Goal: Task Accomplishment & Management: Manage account settings

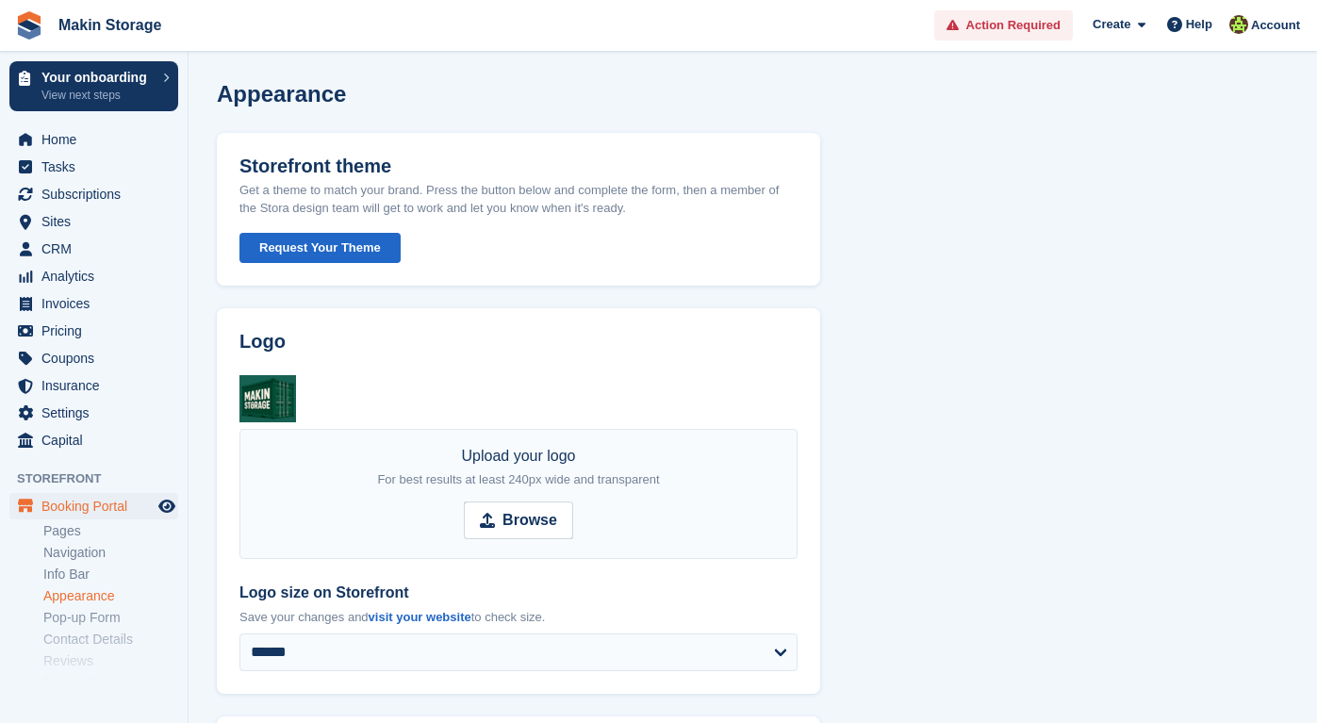
click at [301, 255] on button "Request Your Theme" at bounding box center [319, 248] width 161 height 31
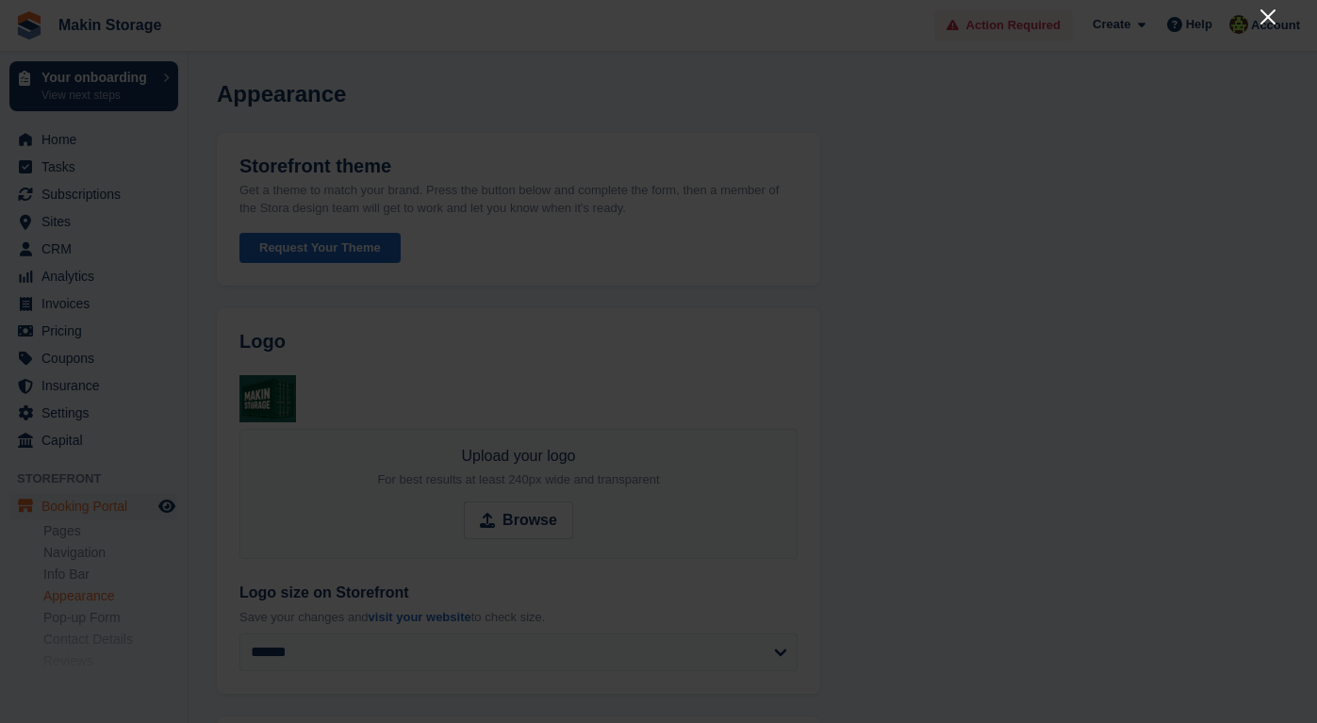
click at [1268, 14] on icon "Close" at bounding box center [1267, 17] width 23 height 23
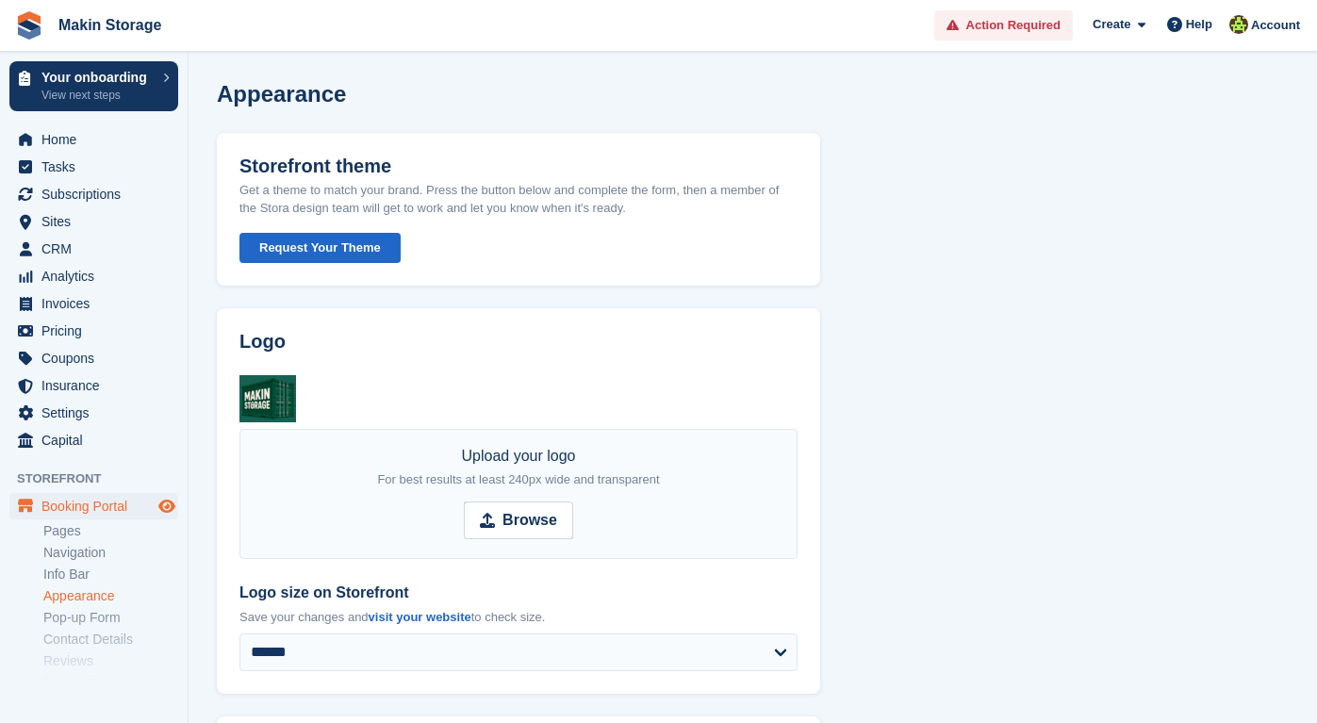
click at [164, 510] on icon "Preview store" at bounding box center [166, 506] width 17 height 15
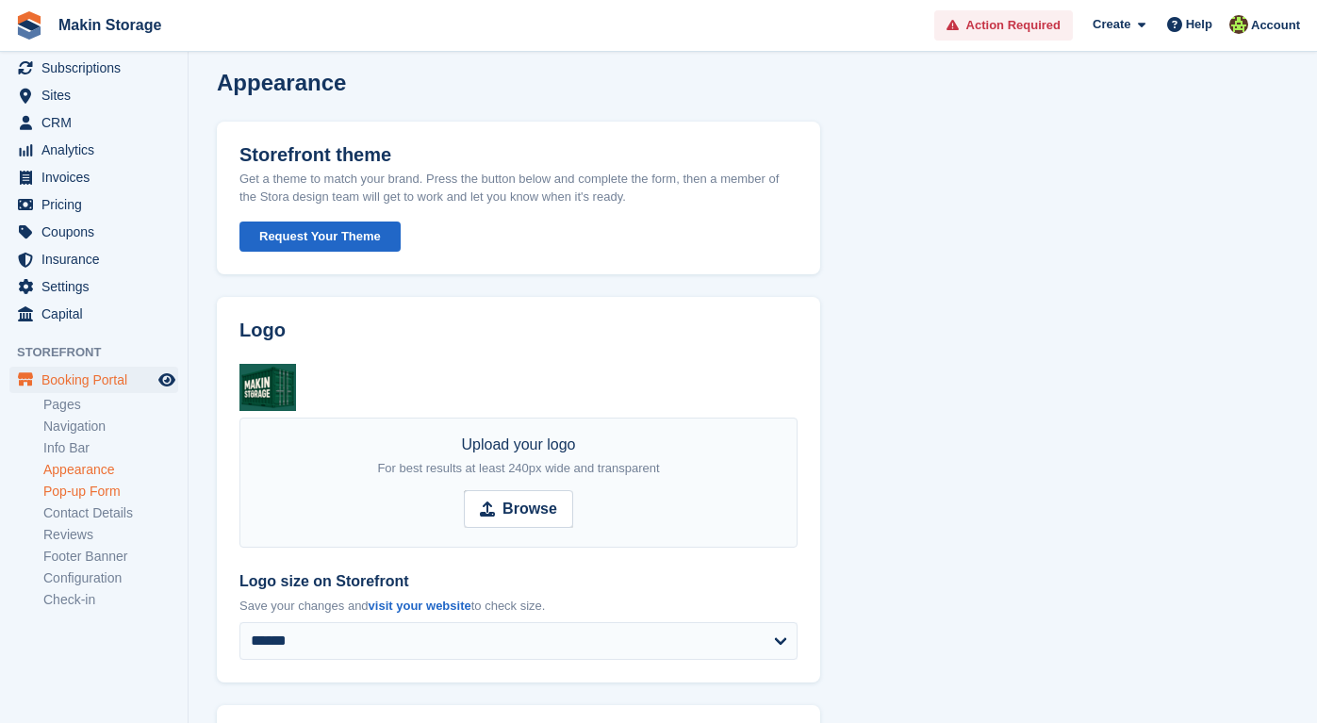
scroll to position [125, 0]
click at [63, 293] on span "Settings" at bounding box center [97, 287] width 113 height 26
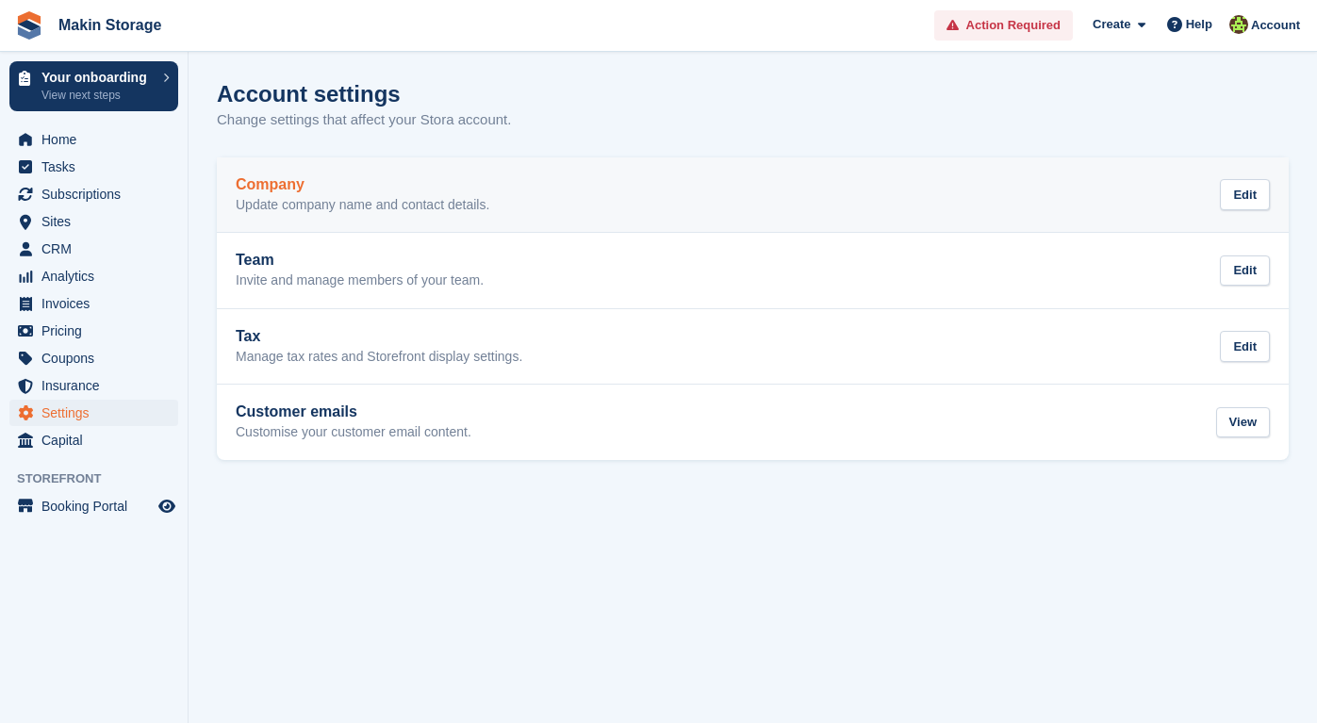
click at [408, 193] on div "Company Update company name and contact details." at bounding box center [363, 195] width 254 height 38
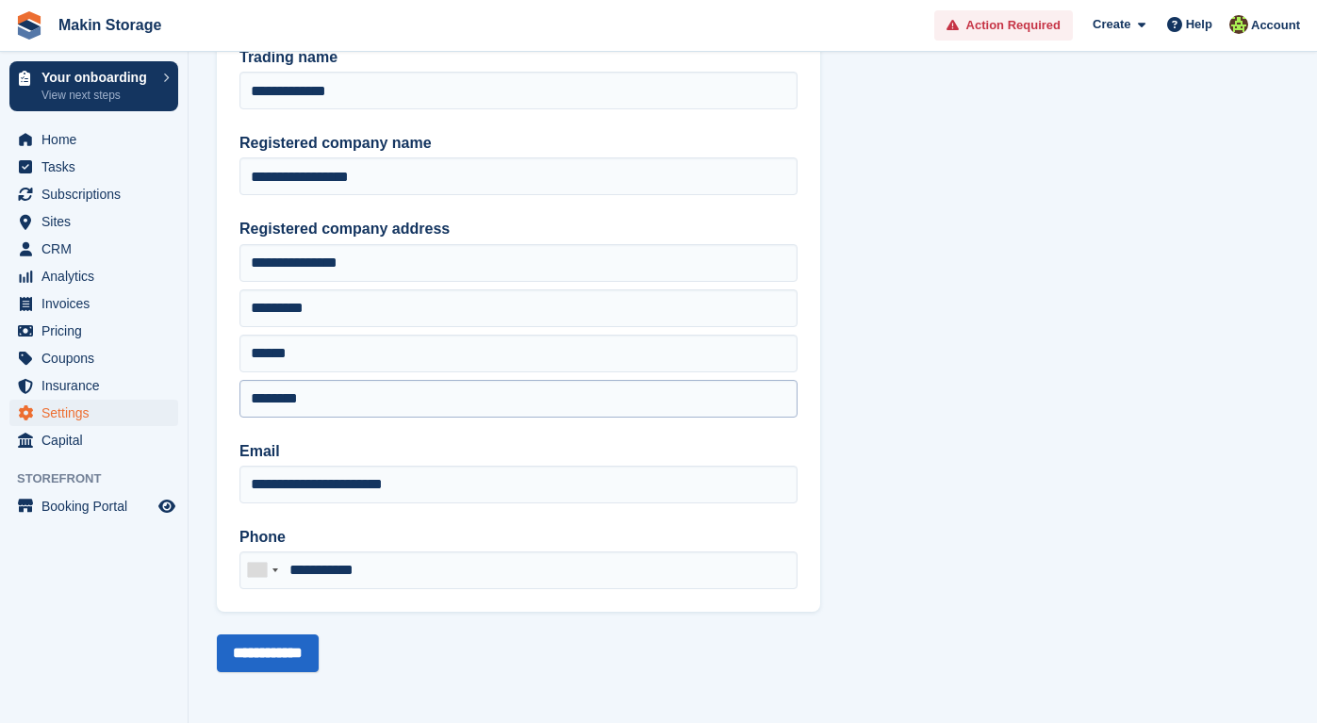
scroll to position [109, 0]
click at [160, 503] on icon "Preview store" at bounding box center [166, 506] width 17 height 15
click at [112, 230] on span "Sites" at bounding box center [97, 221] width 113 height 26
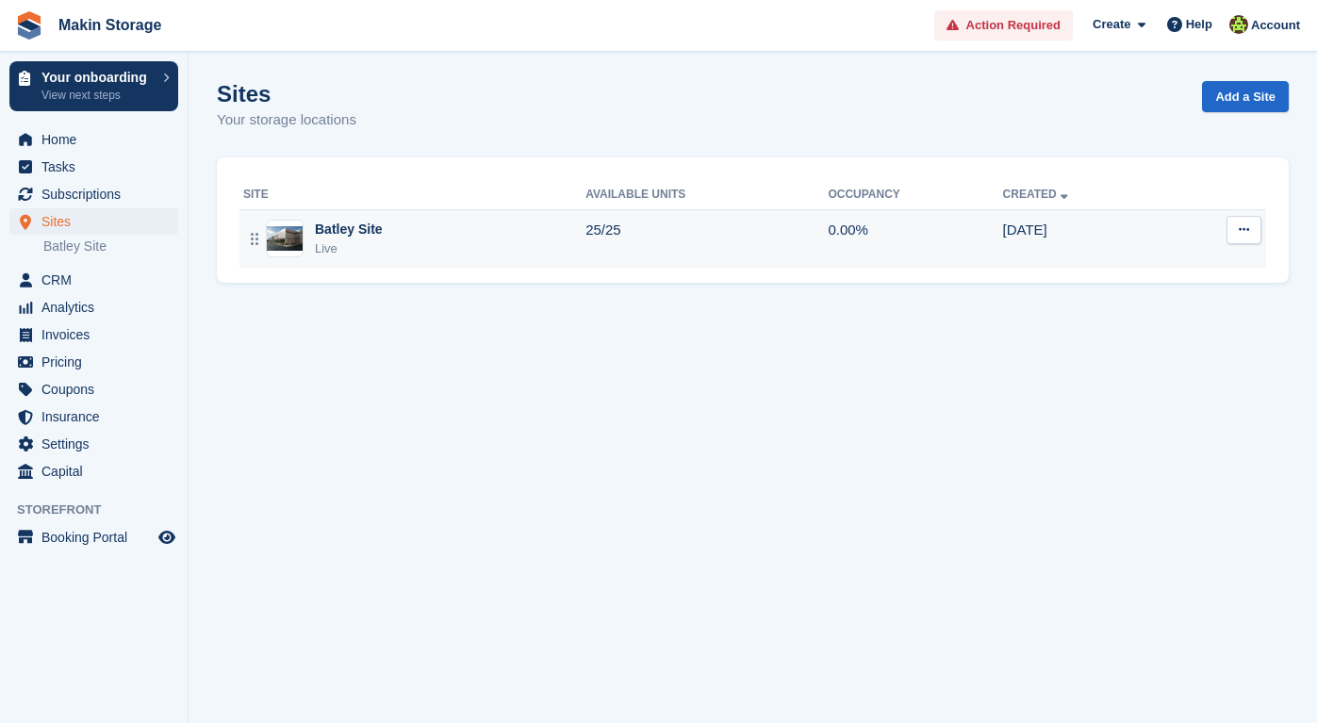
click at [1235, 237] on button at bounding box center [1243, 230] width 35 height 28
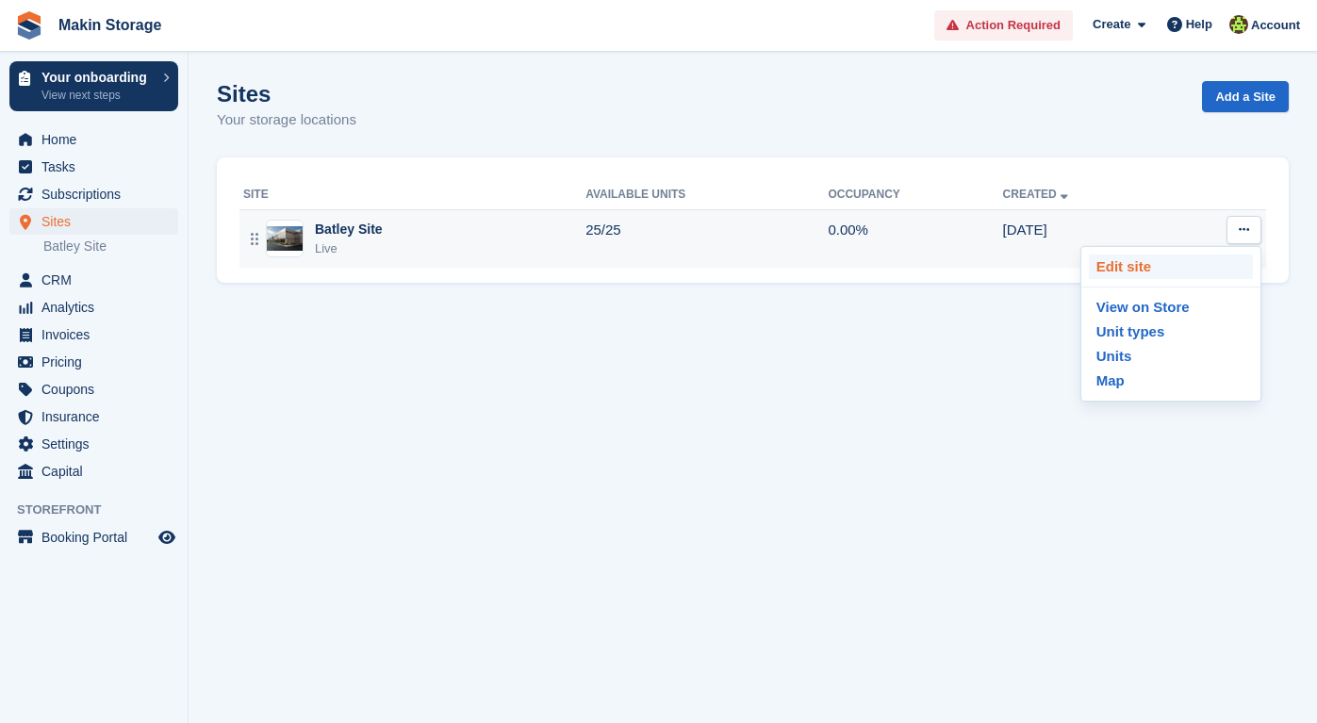
click at [1207, 269] on p "Edit site" at bounding box center [1170, 266] width 164 height 25
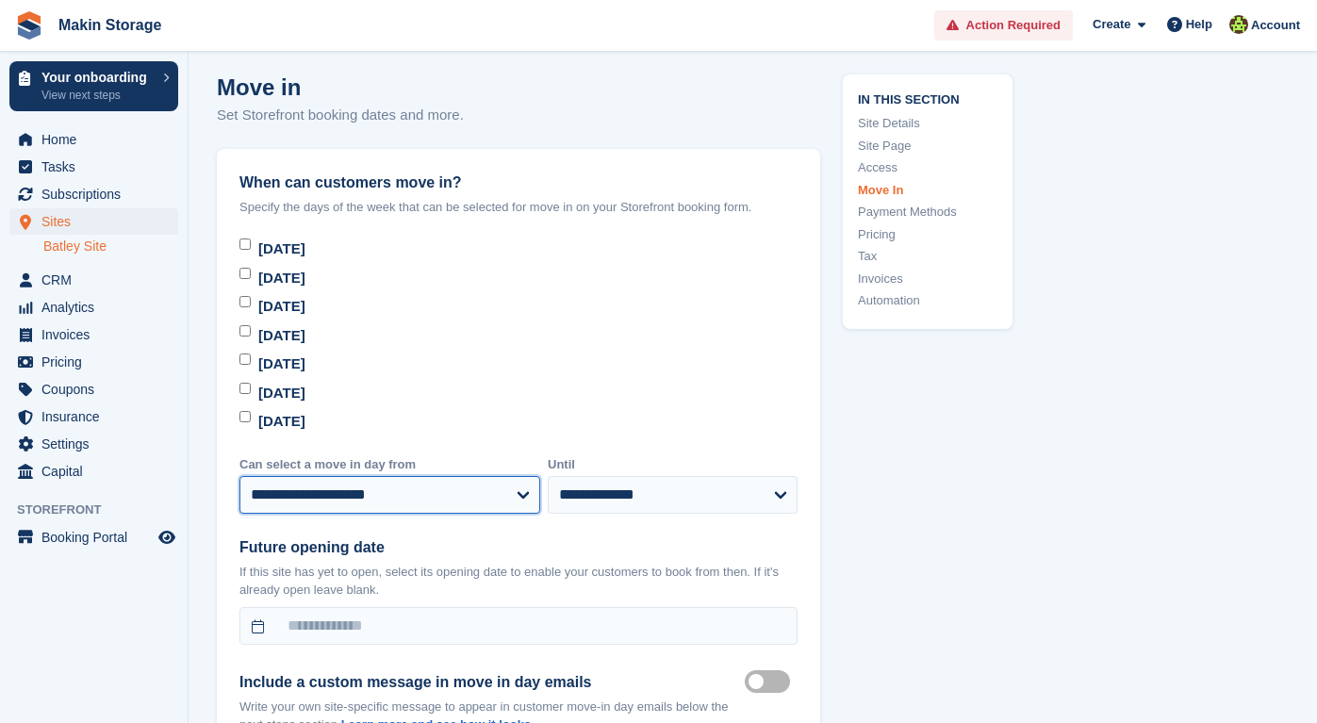
scroll to position [5794, 0]
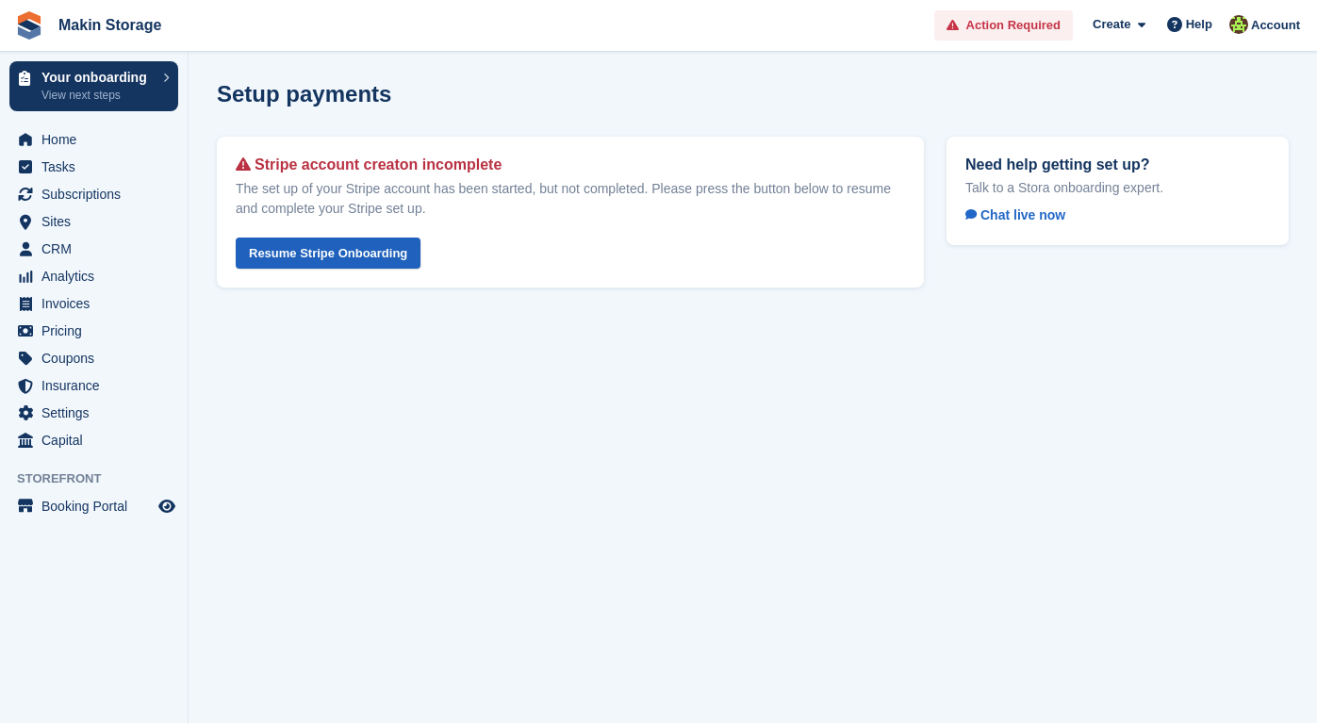
click at [360, 254] on link "Resume Stripe Onboarding" at bounding box center [328, 252] width 185 height 31
